Goal: Transaction & Acquisition: Purchase product/service

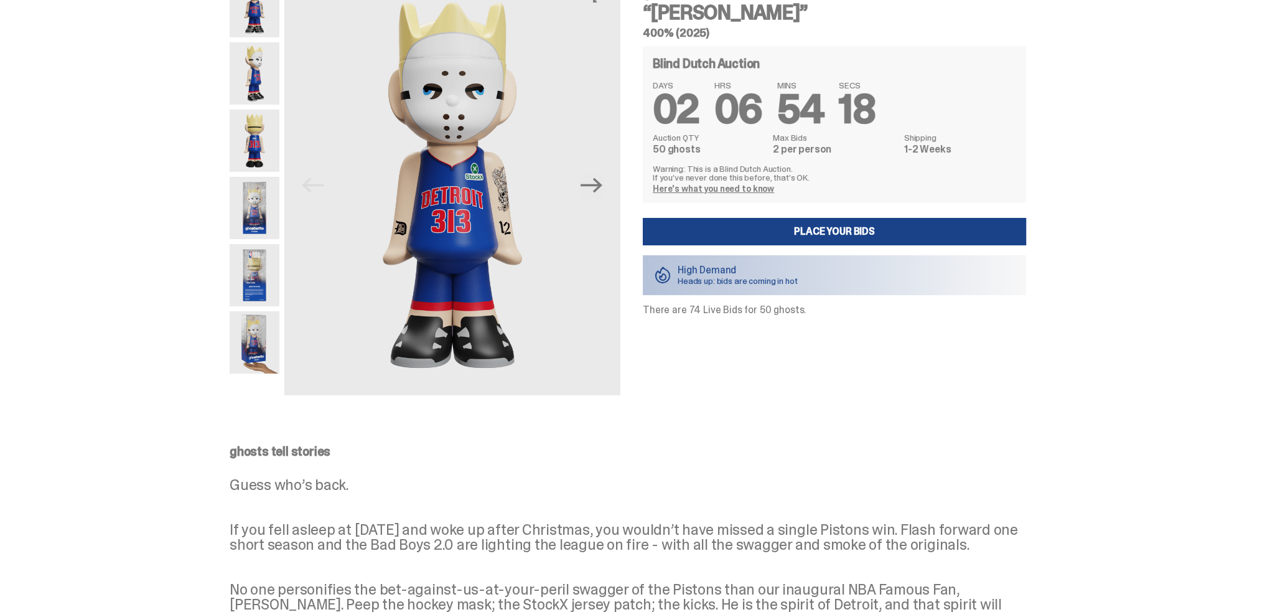
scroll to position [249, 0]
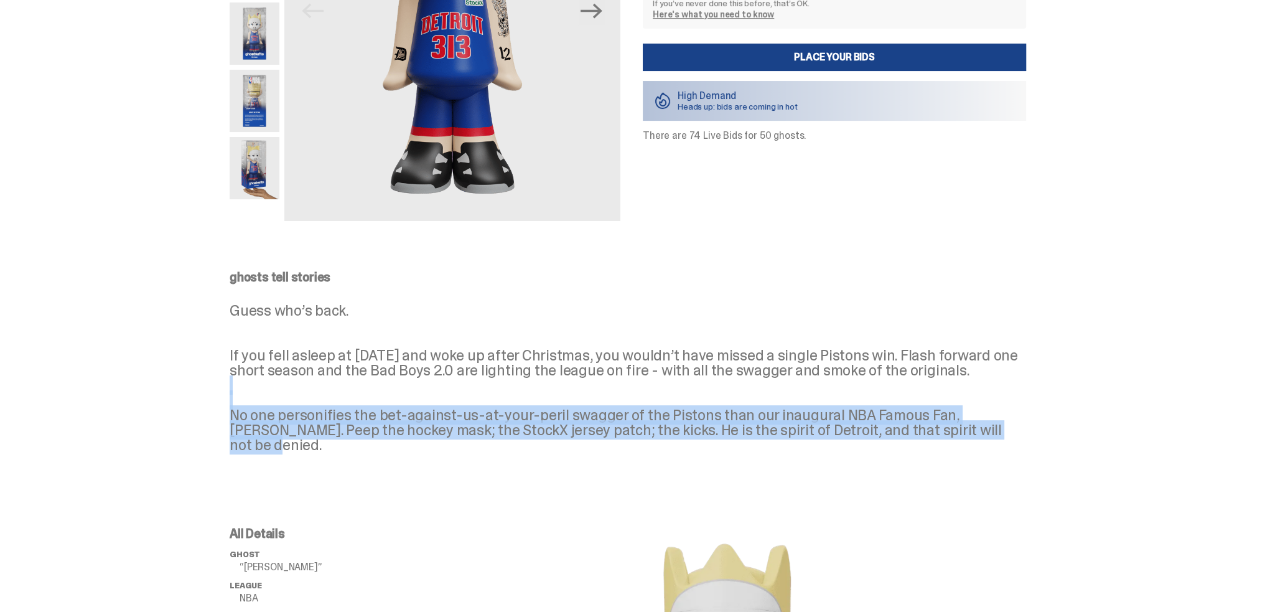
drag, startPoint x: 299, startPoint y: 401, endPoint x: 1007, endPoint y: 452, distance: 710.5
click at [1007, 452] on p "Guess who’s back. If you fell asleep at [DATE] and woke up after Christmas, you…" at bounding box center [628, 377] width 796 height 149
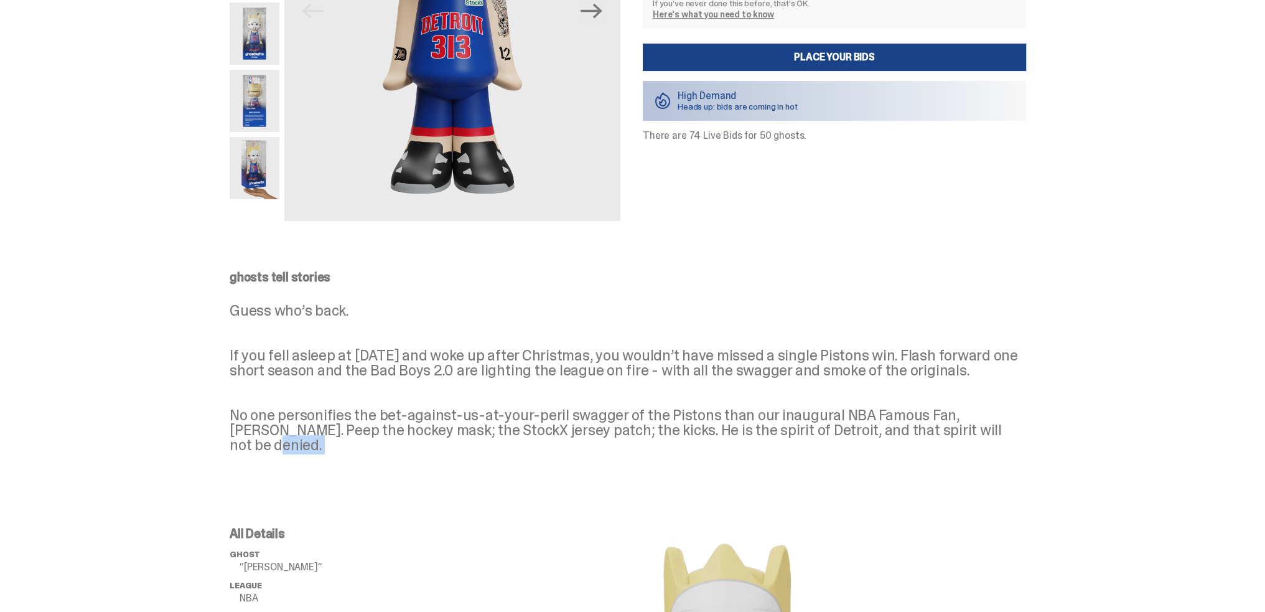
click at [1007, 452] on p "Guess who’s back. If you fell asleep at [DATE] and woke up after Christmas, you…" at bounding box center [628, 377] width 796 height 149
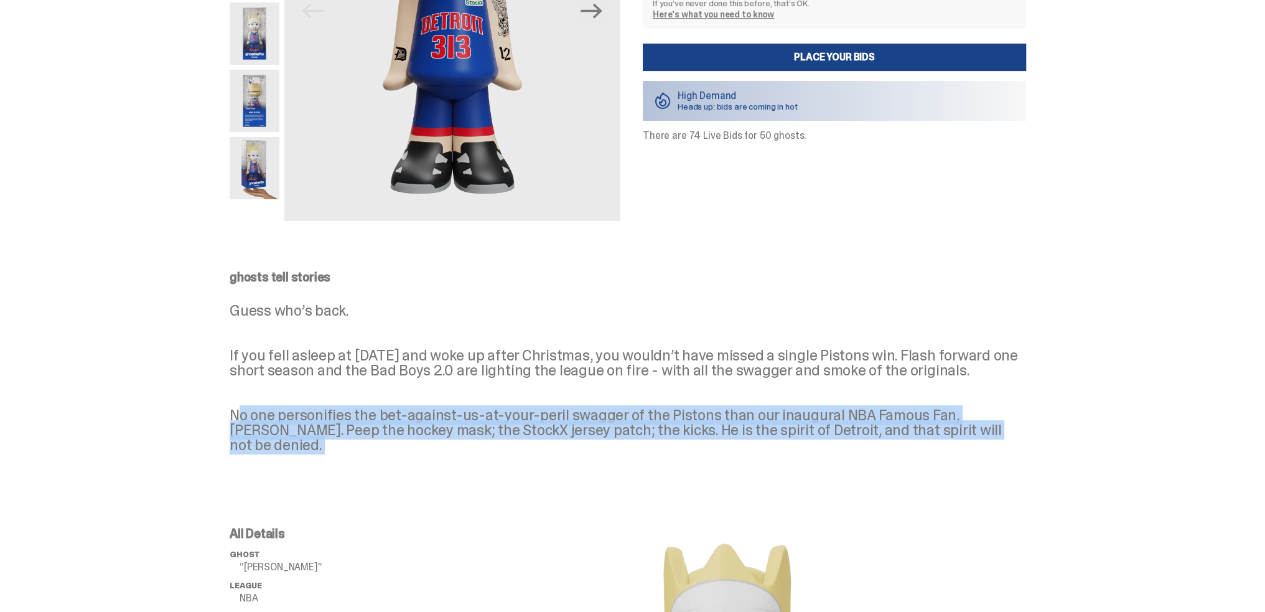
click at [1007, 452] on p "Guess who’s back. If you fell asleep at [DATE] and woke up after Christmas, you…" at bounding box center [628, 377] width 796 height 149
drag, startPoint x: 1038, startPoint y: 447, endPoint x: 169, endPoint y: 432, distance: 868.8
click at [169, 432] on div "ghosts tell stories Guess who’s back. If you fell asleep at [DATE] and woke up …" at bounding box center [628, 371] width 1256 height 251
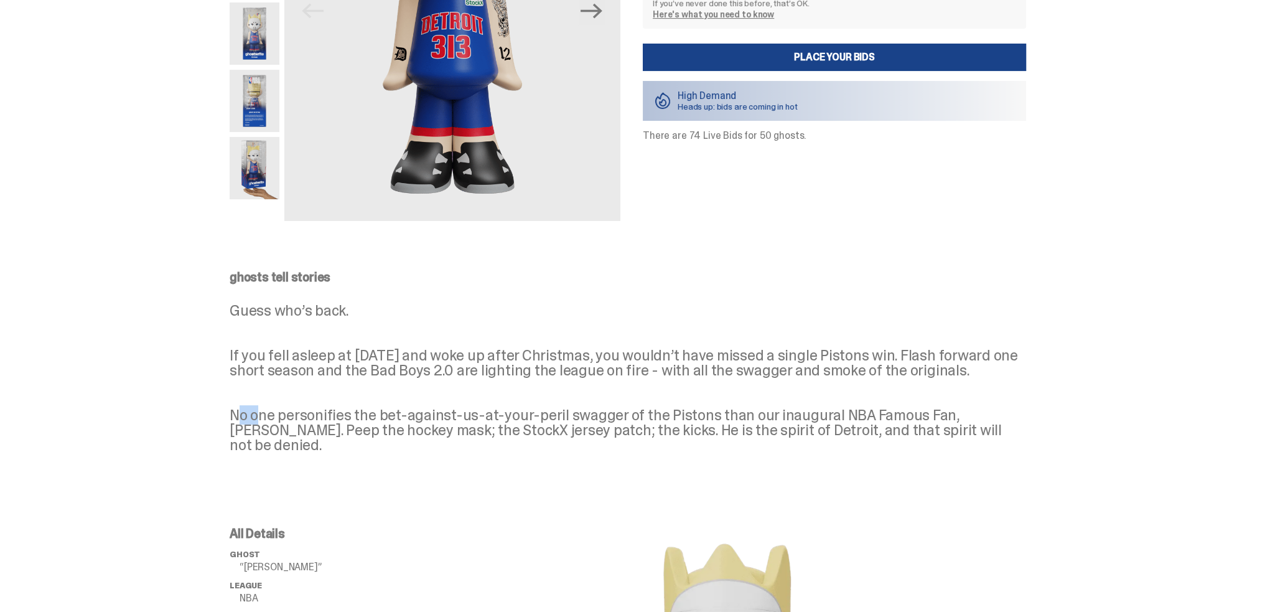
click at [169, 432] on div "ghosts tell stories Guess who’s back. If you fell asleep at [DATE] and woke up …" at bounding box center [628, 371] width 1256 height 251
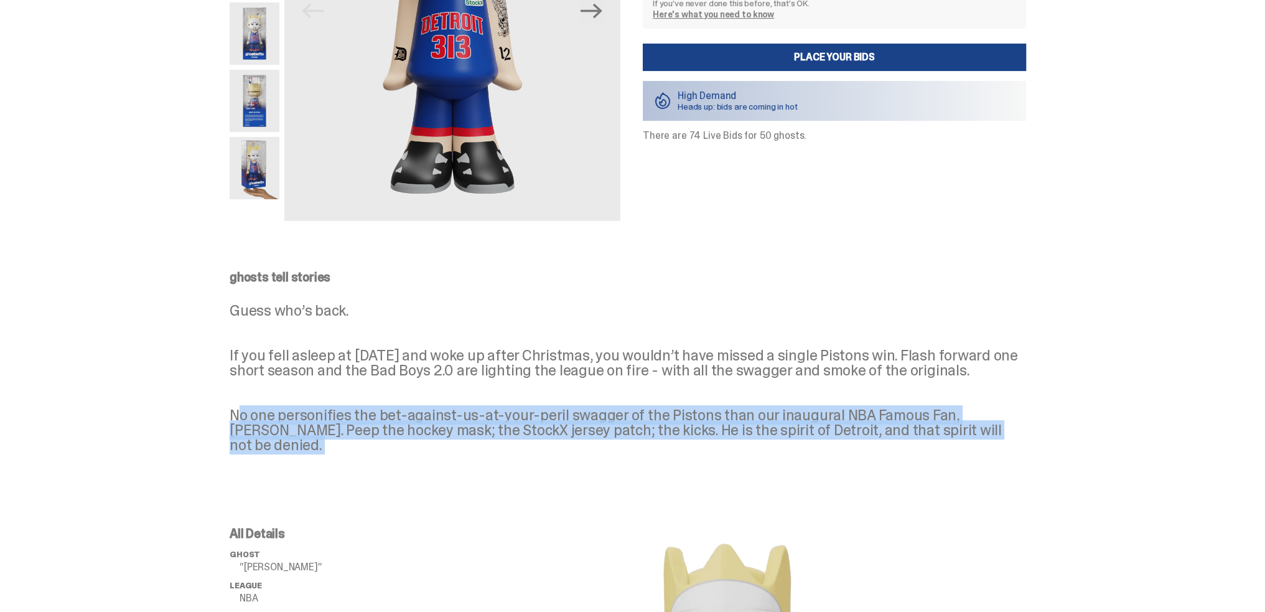
click at [169, 432] on div "ghosts tell stories Guess who’s back. If you fell asleep at [DATE] and woke up …" at bounding box center [628, 371] width 1256 height 251
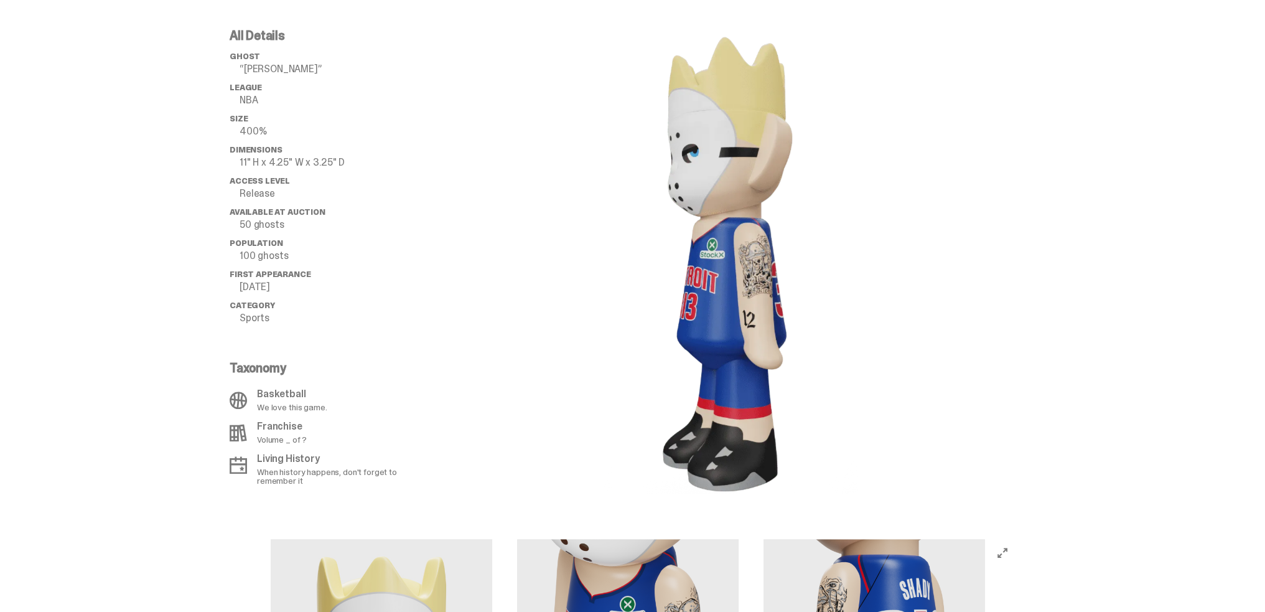
scroll to position [684, 0]
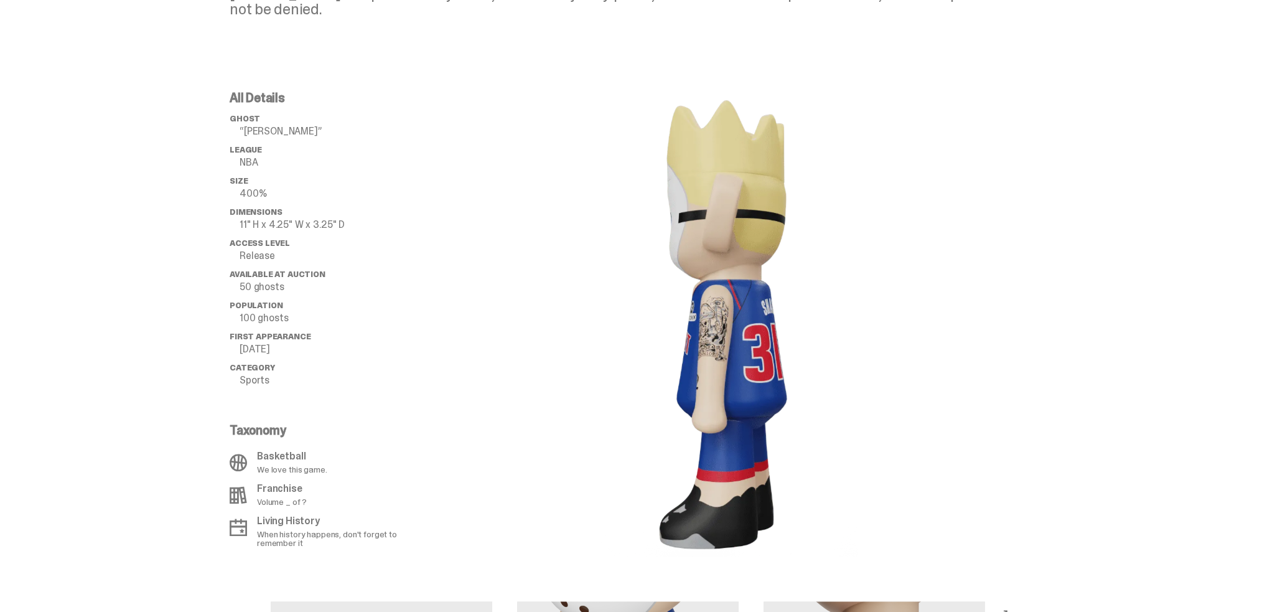
click at [706, 358] on image "lottie-animation-container" at bounding box center [727, 323] width 261 height 465
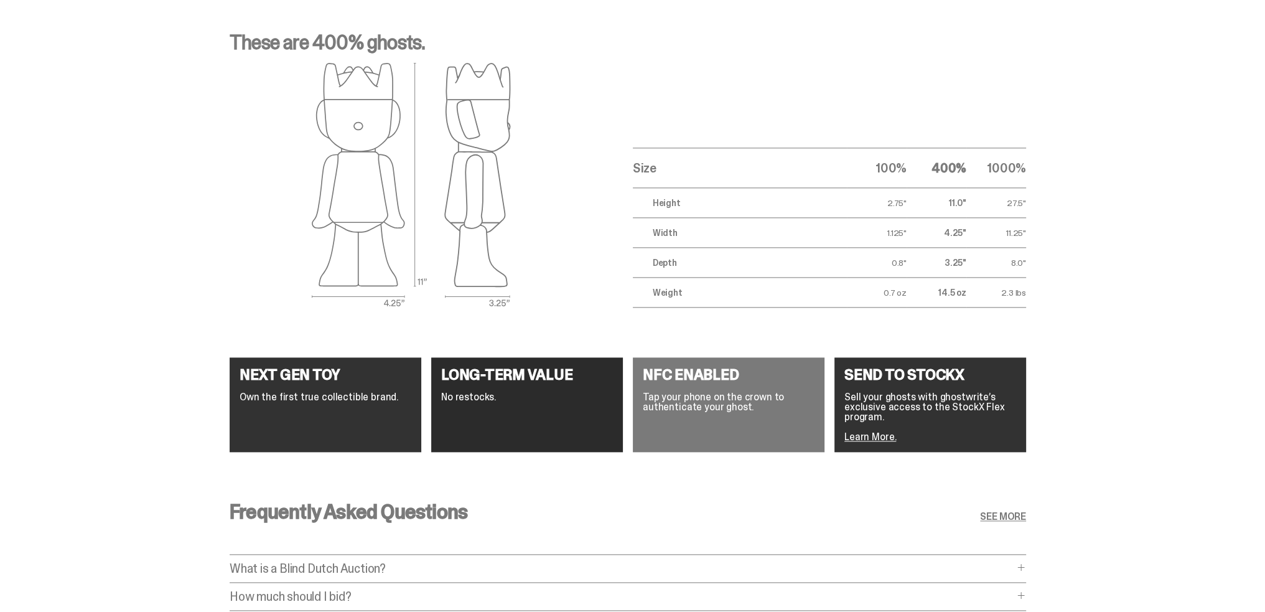
scroll to position [2281, 0]
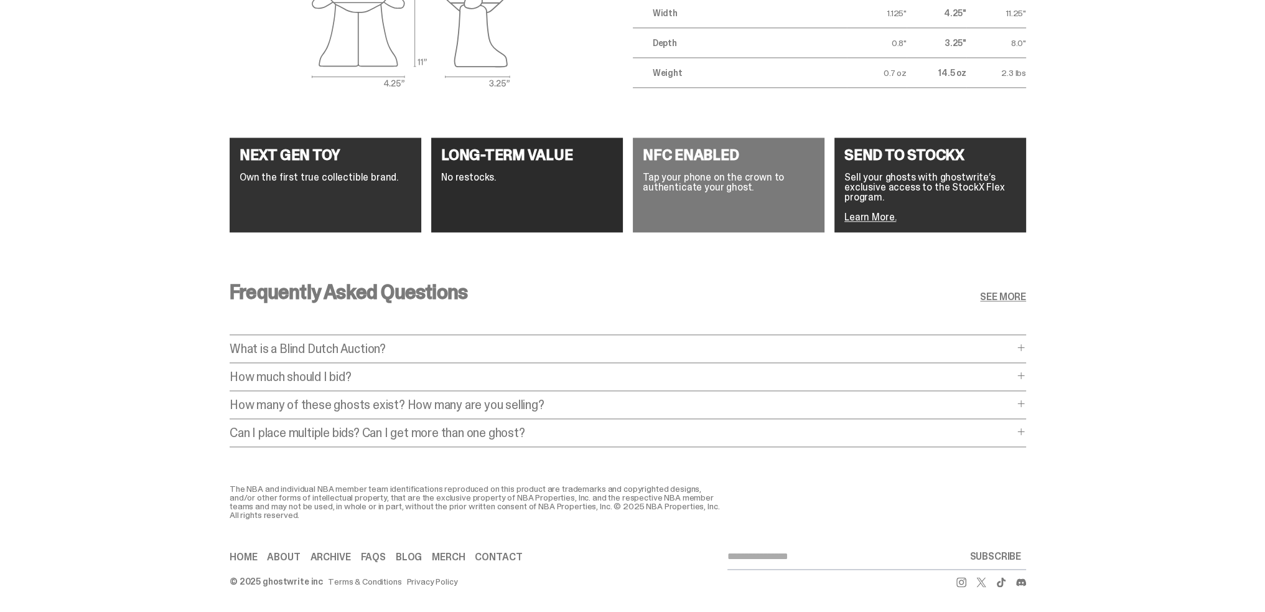
click at [493, 347] on div "What is a Blind Dutch Auction? What is a Blind Dutch Auction? A Blind Dutch Auc…" at bounding box center [628, 352] width 796 height 21
click at [1018, 344] on div "What is a Blind Dutch Auction? What is a Blind Dutch Auction? A Blind Dutch Auc…" at bounding box center [628, 352] width 796 height 21
click at [1014, 342] on p "What is a Blind Dutch Auction?" at bounding box center [622, 348] width 784 height 12
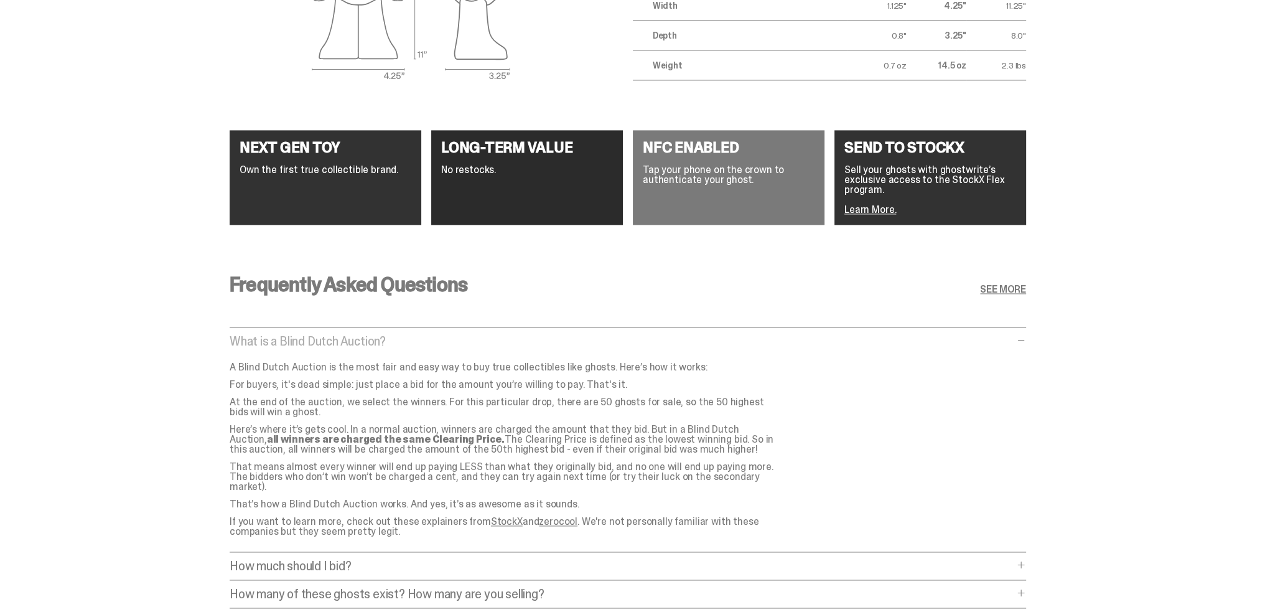
click at [1014, 339] on p "What is a Blind Dutch Auction?" at bounding box center [622, 341] width 784 height 12
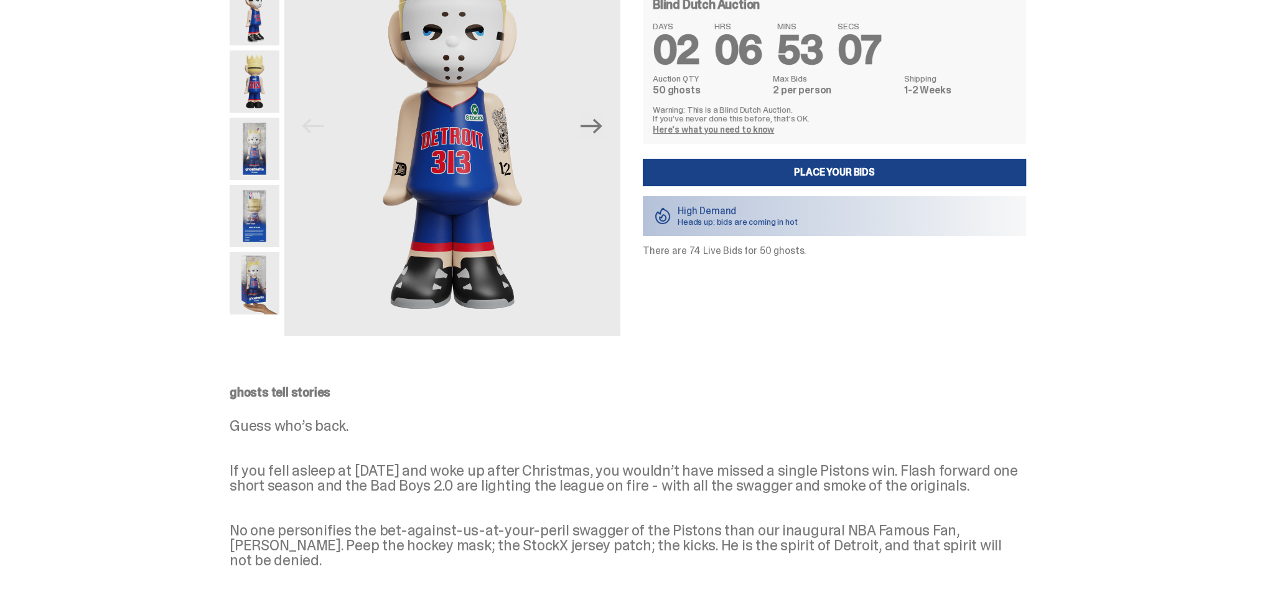
scroll to position [0, 0]
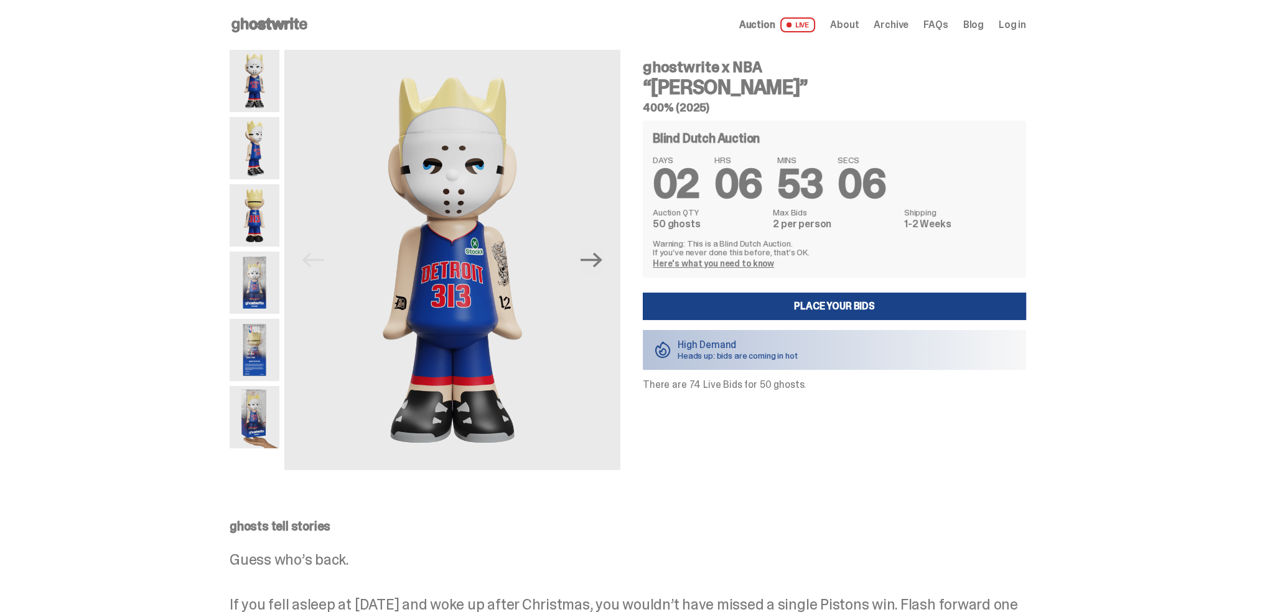
drag, startPoint x: 1021, startPoint y: 440, endPoint x: 630, endPoint y: 124, distance: 502.7
drag, startPoint x: 985, startPoint y: 386, endPoint x: 185, endPoint y: 24, distance: 878.0
click at [185, 24] on div "Open main menu Home Auction LIVE About Archive FAQs Blog Log in" at bounding box center [628, 25] width 1256 height 50
drag, startPoint x: 170, startPoint y: 22, endPoint x: 1055, endPoint y: 457, distance: 985.7
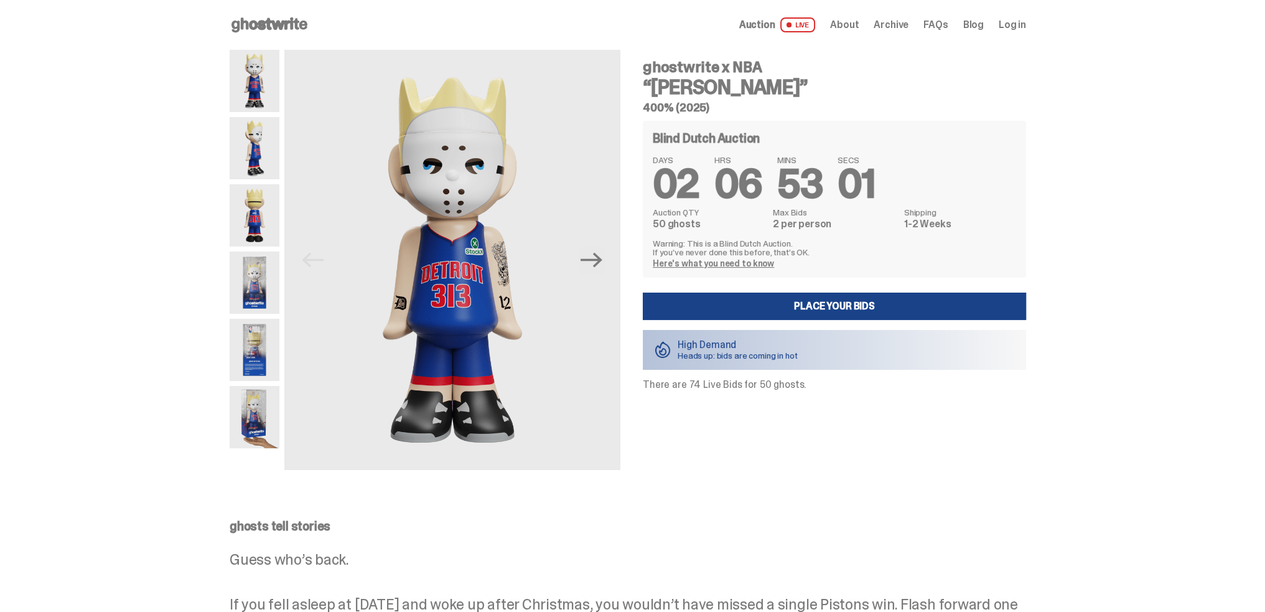
click at [978, 436] on div "ghostwrite x NBA “[PERSON_NAME]” 400% (2025) Blind Dutch Auction DAYS 02 HRS 06…" at bounding box center [827, 260] width 398 height 420
